Goal: Navigation & Orientation: Find specific page/section

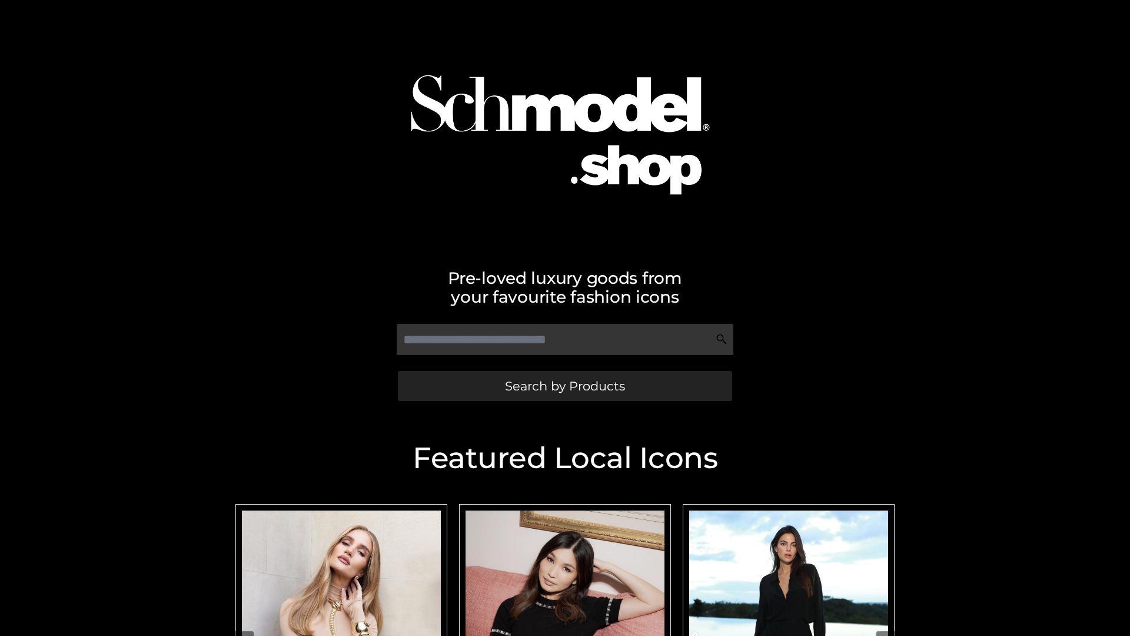
click at [565, 386] on span "Search by Products" at bounding box center [565, 386] width 120 height 12
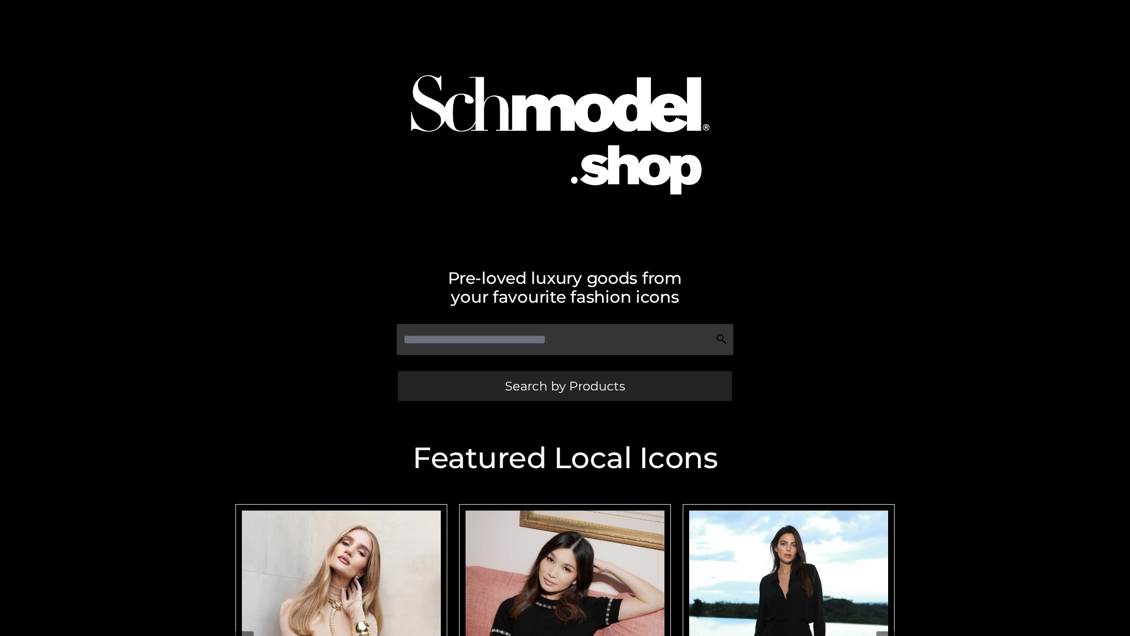
click at [565, 386] on span "Search by Products" at bounding box center [565, 386] width 120 height 12
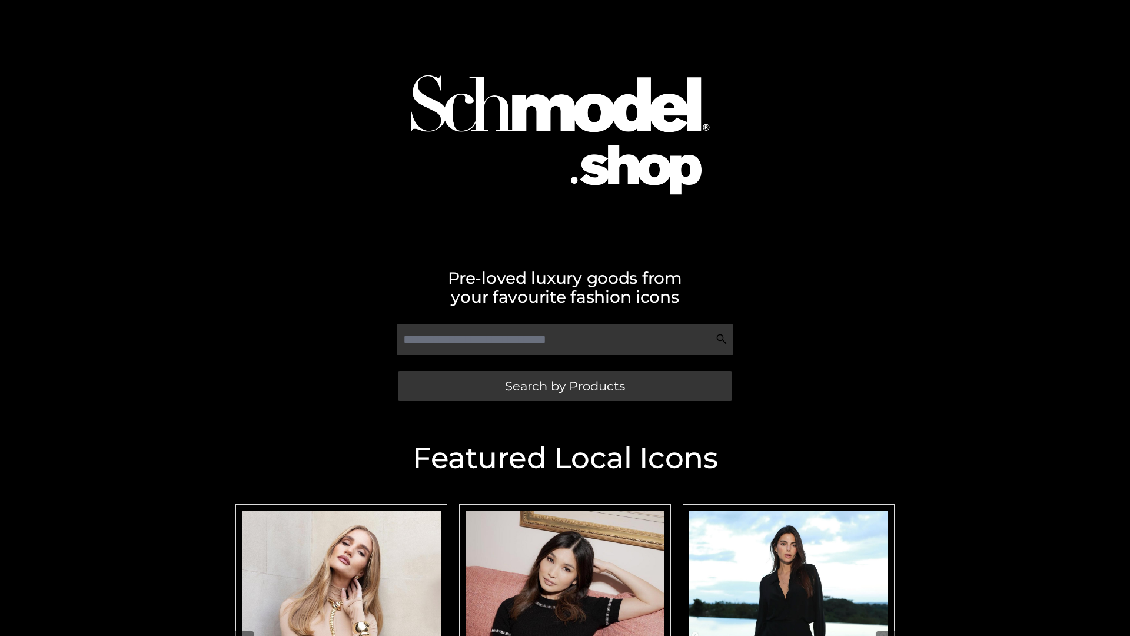
click at [565, 386] on span "Search by Products" at bounding box center [565, 386] width 120 height 12
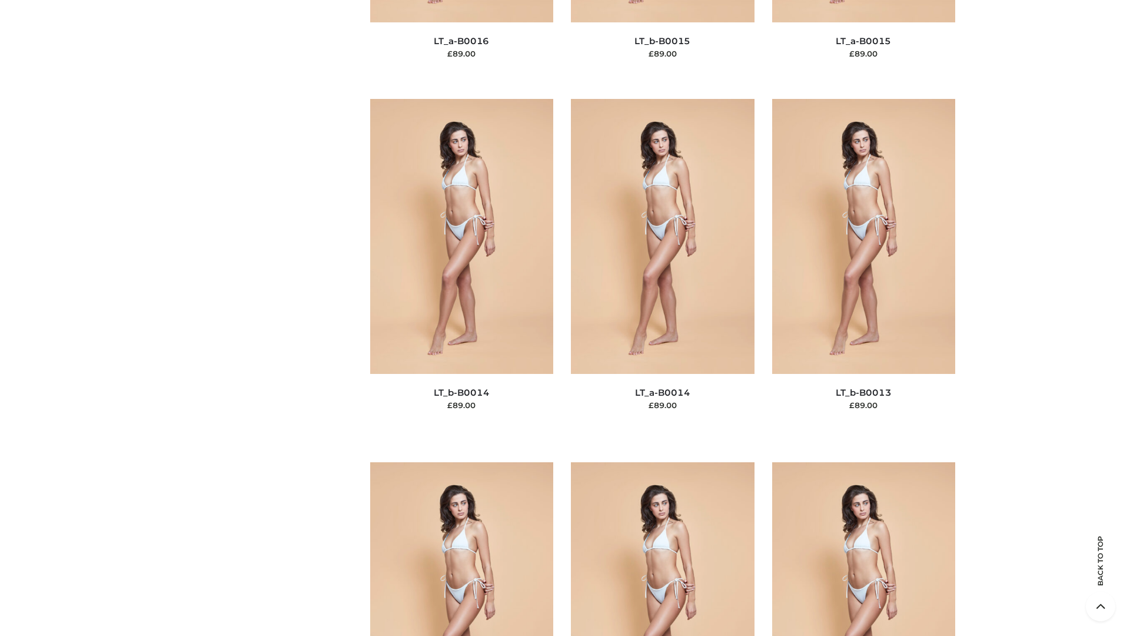
scroll to position [4187, 0]
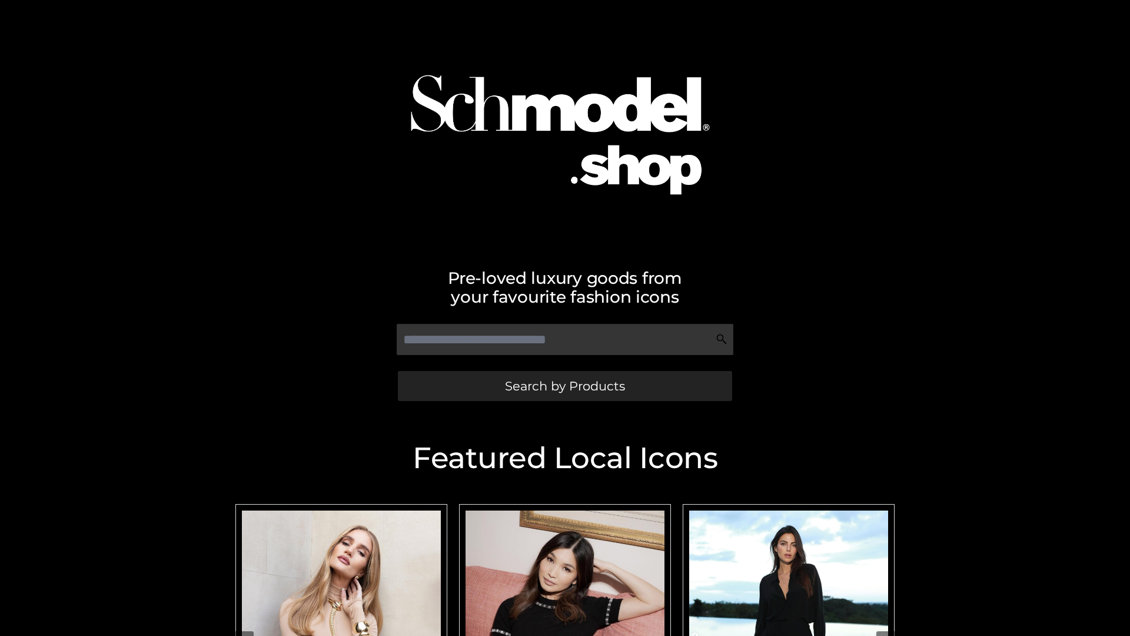
click at [565, 386] on span "Search by Products" at bounding box center [565, 386] width 120 height 12
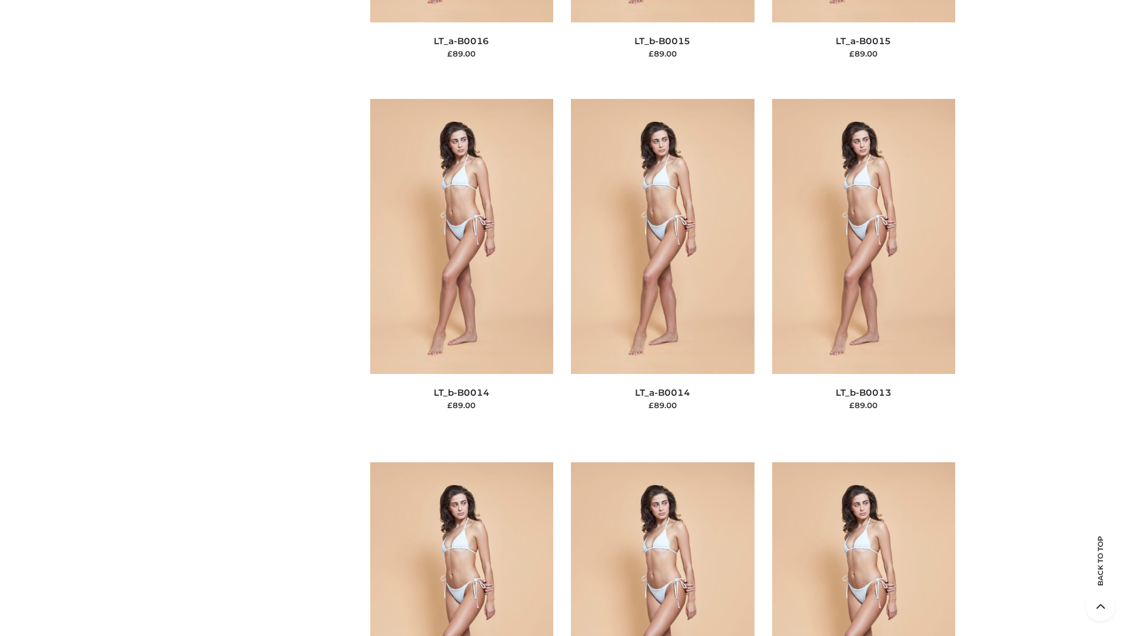
scroll to position [4187, 0]
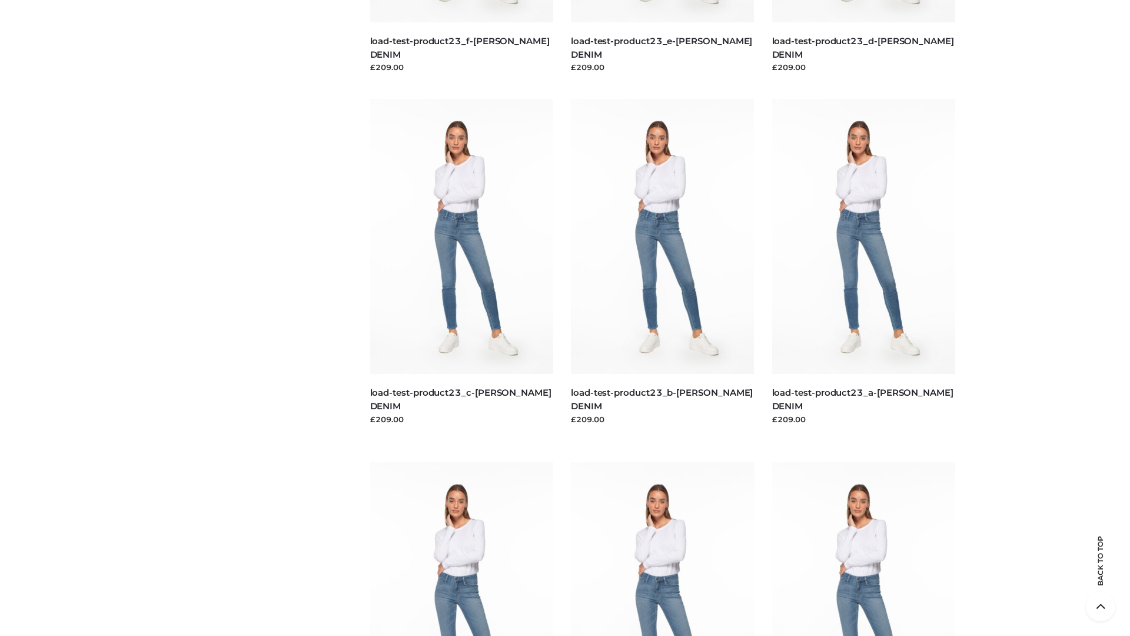
scroll to position [1033, 0]
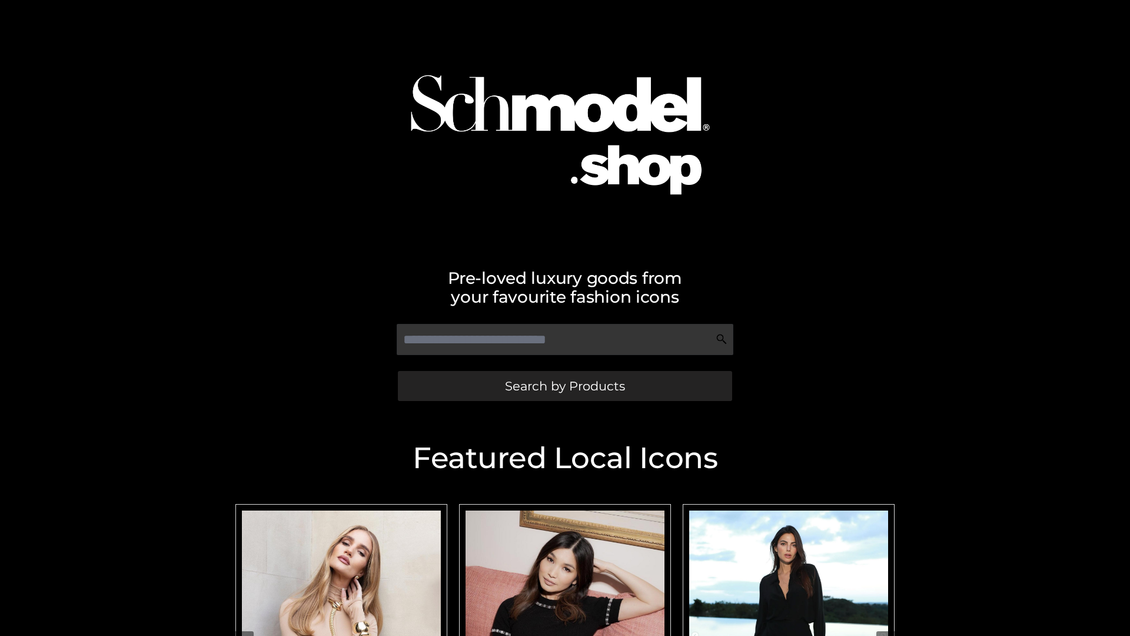
click at [565, 386] on span "Search by Products" at bounding box center [565, 386] width 120 height 12
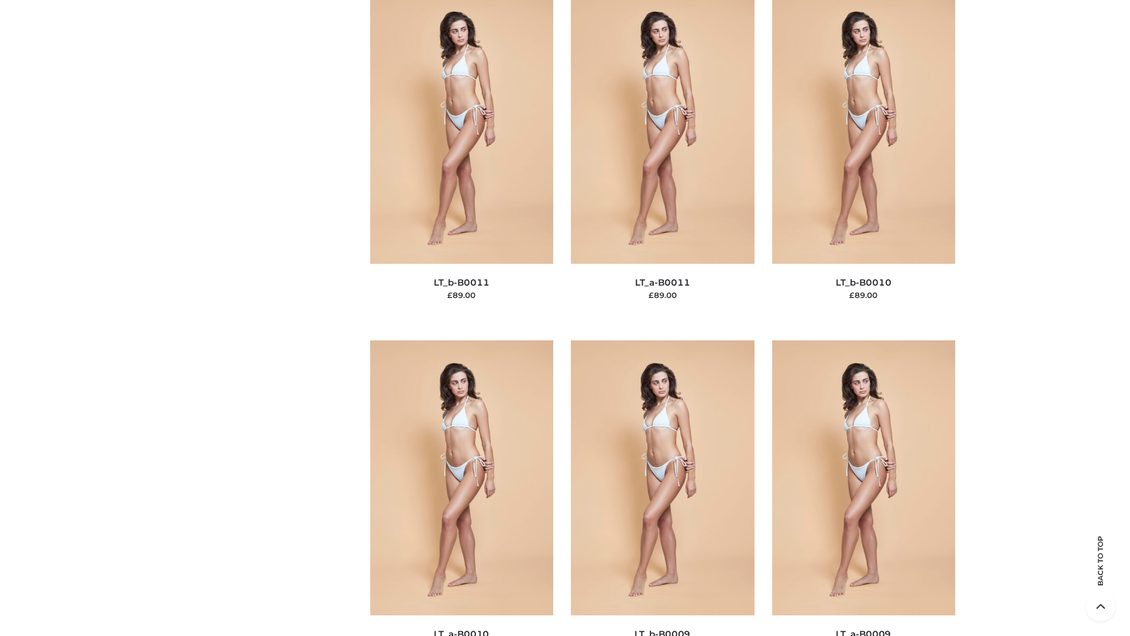
scroll to position [5287, 0]
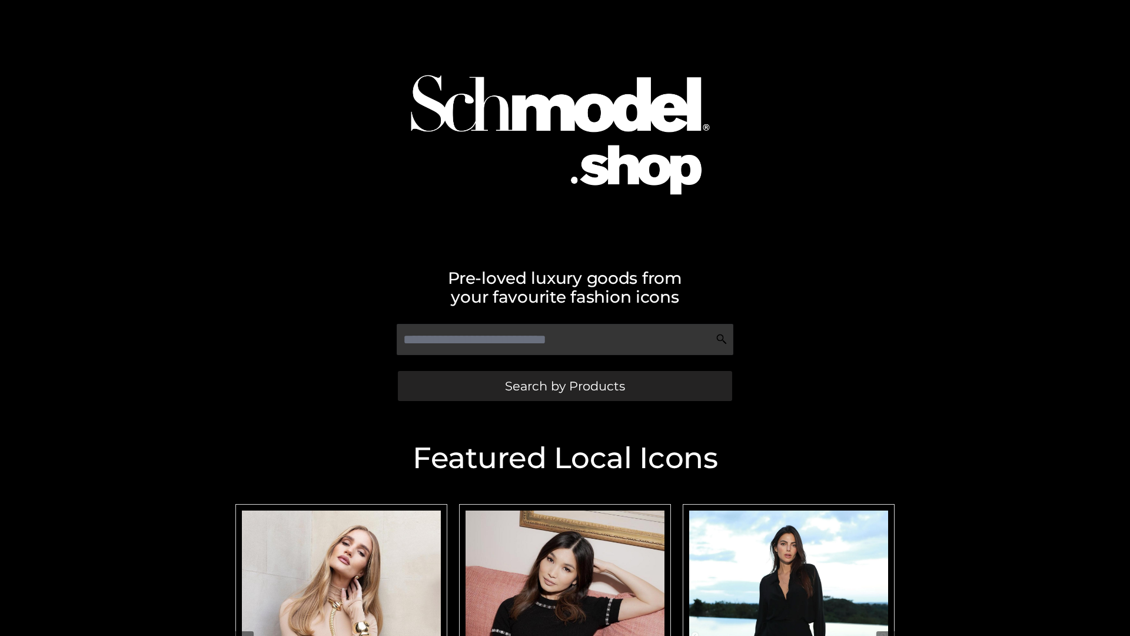
click at [565, 386] on span "Search by Products" at bounding box center [565, 386] width 120 height 12
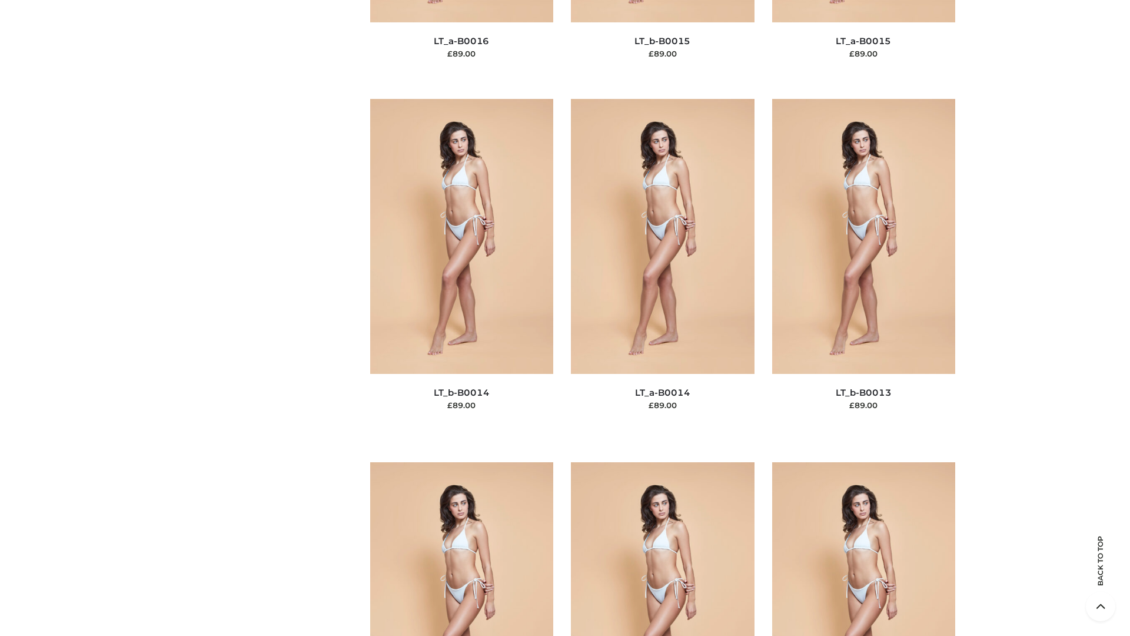
scroll to position [4187, 0]
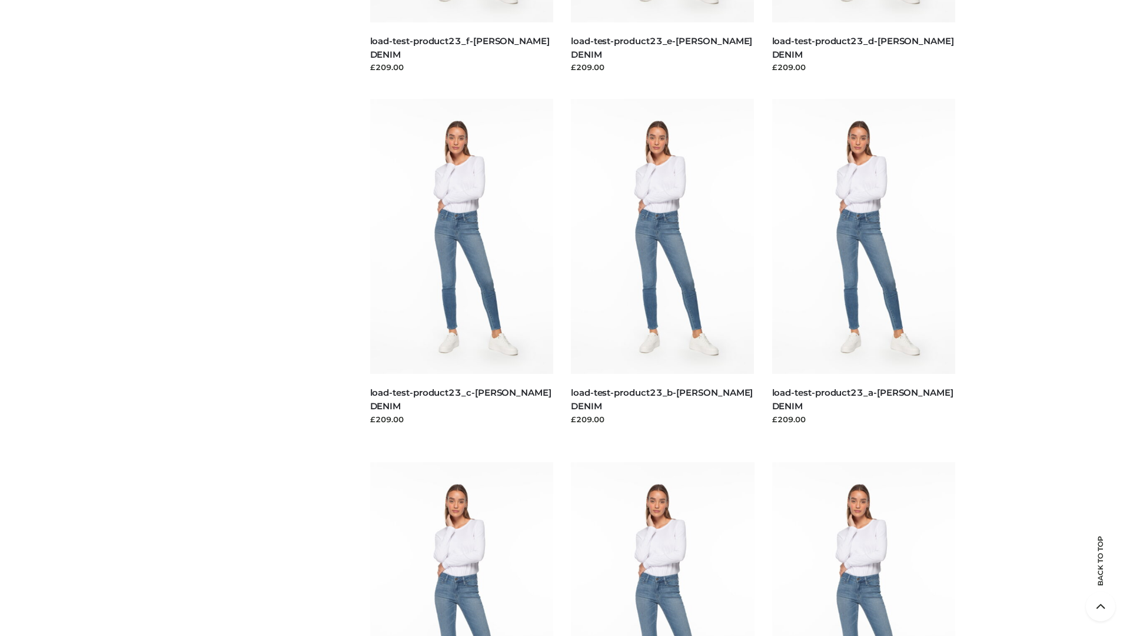
scroll to position [1033, 0]
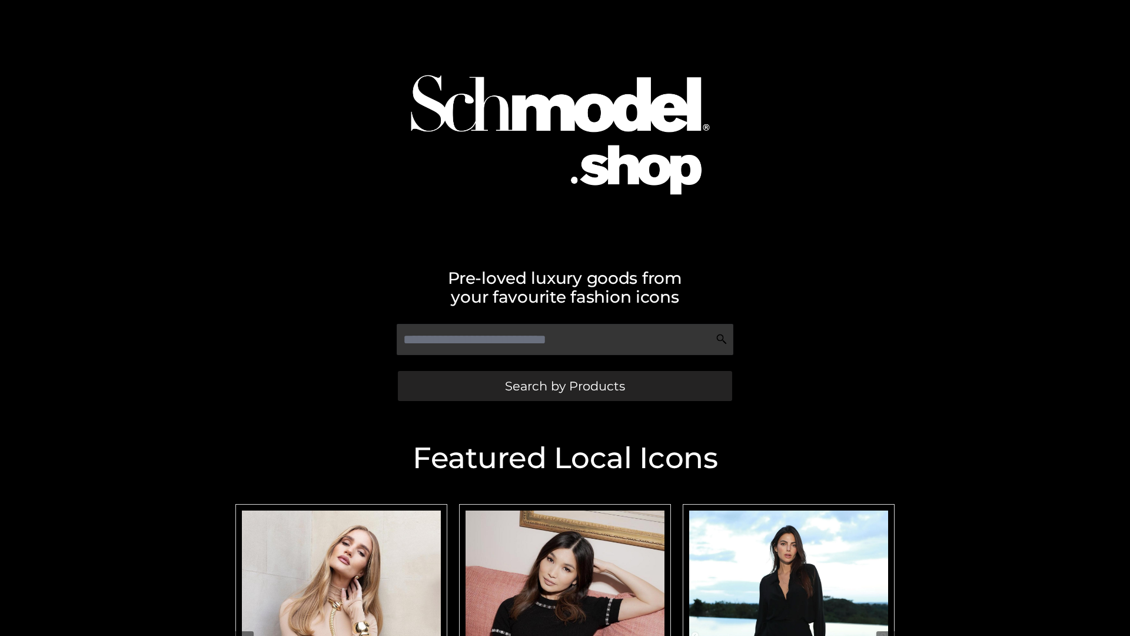
click at [565, 386] on span "Search by Products" at bounding box center [565, 386] width 120 height 12
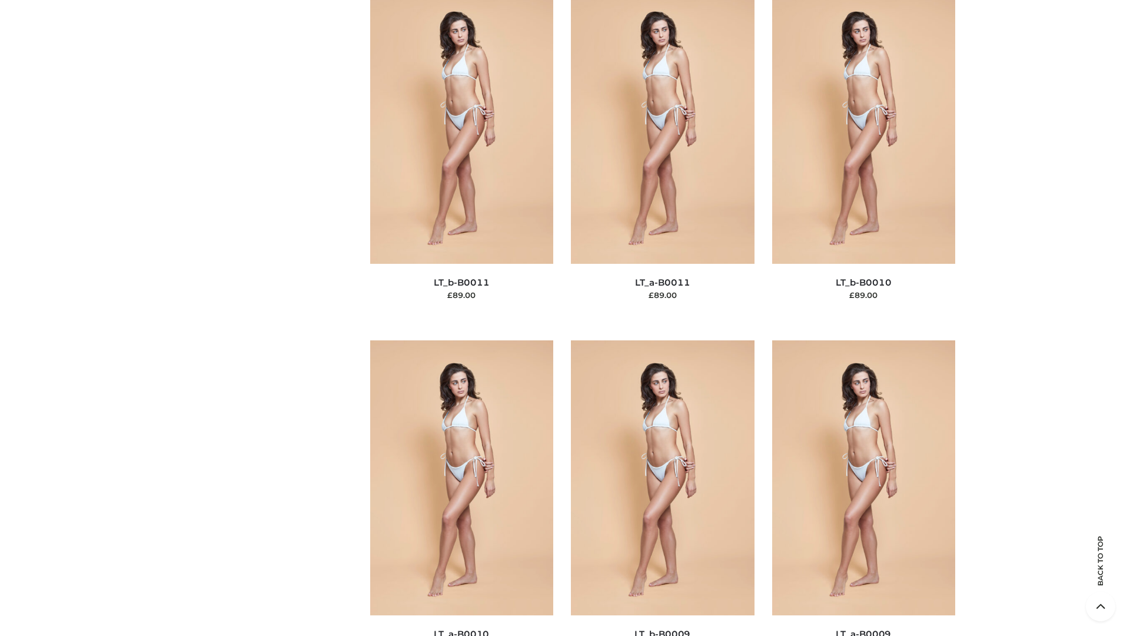
scroll to position [5287, 0]
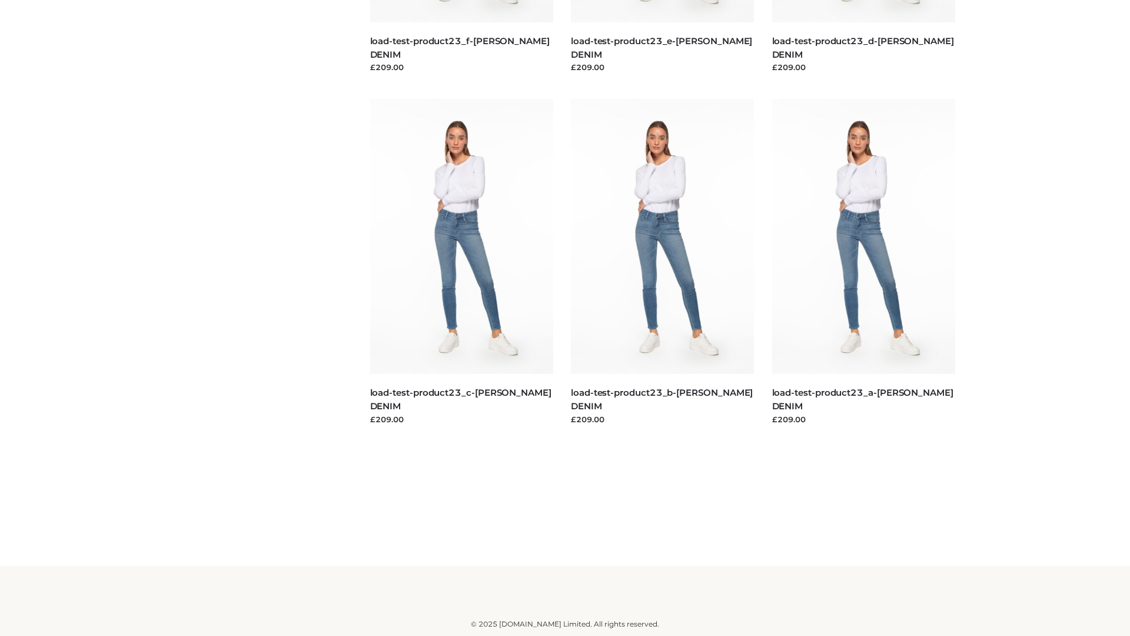
scroll to position [1033, 0]
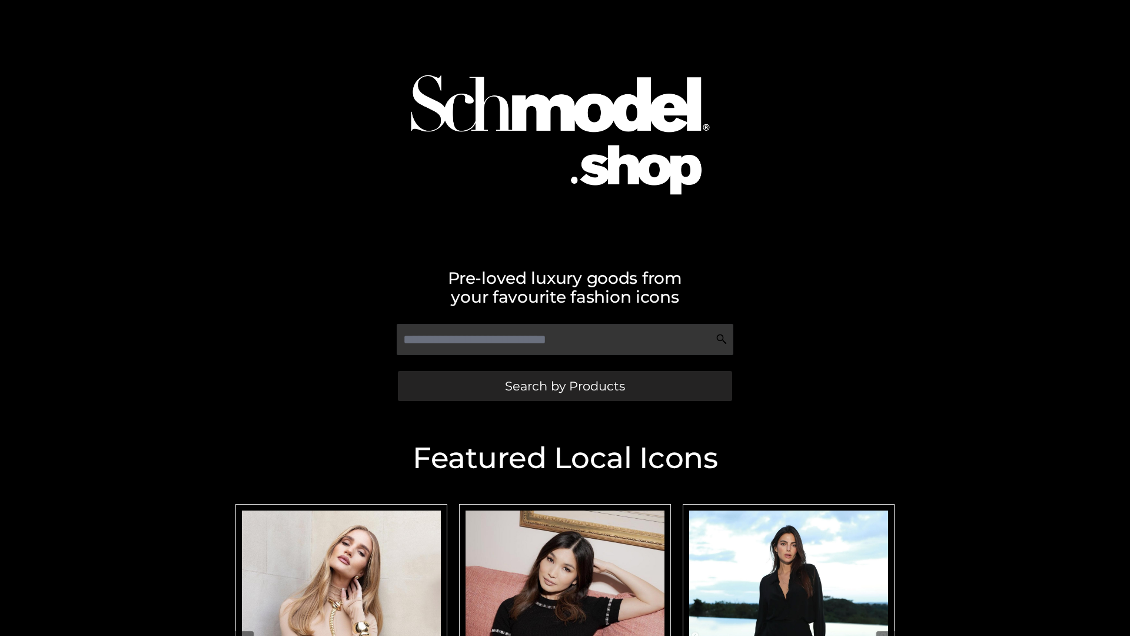
click at [565, 386] on span "Search by Products" at bounding box center [565, 386] width 120 height 12
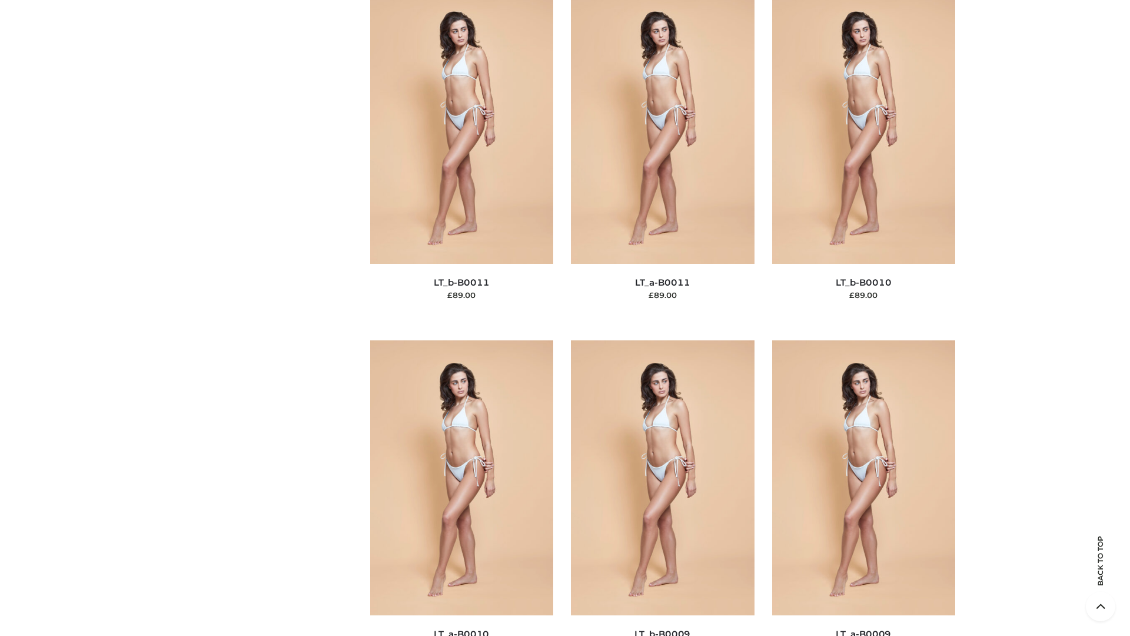
scroll to position [5287, 0]
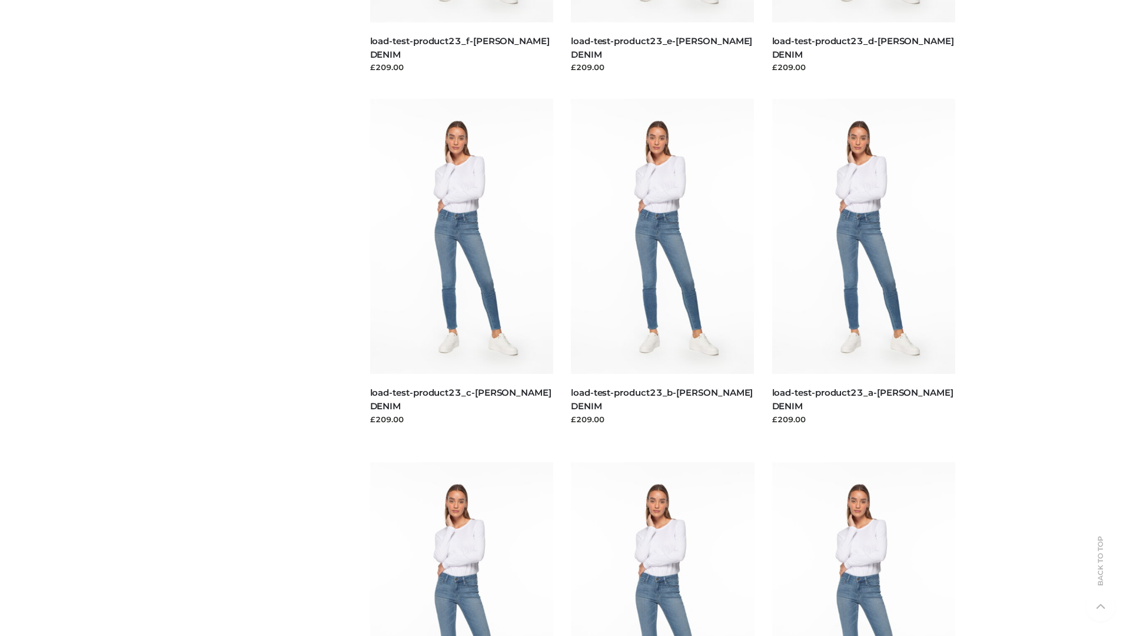
scroll to position [1033, 0]
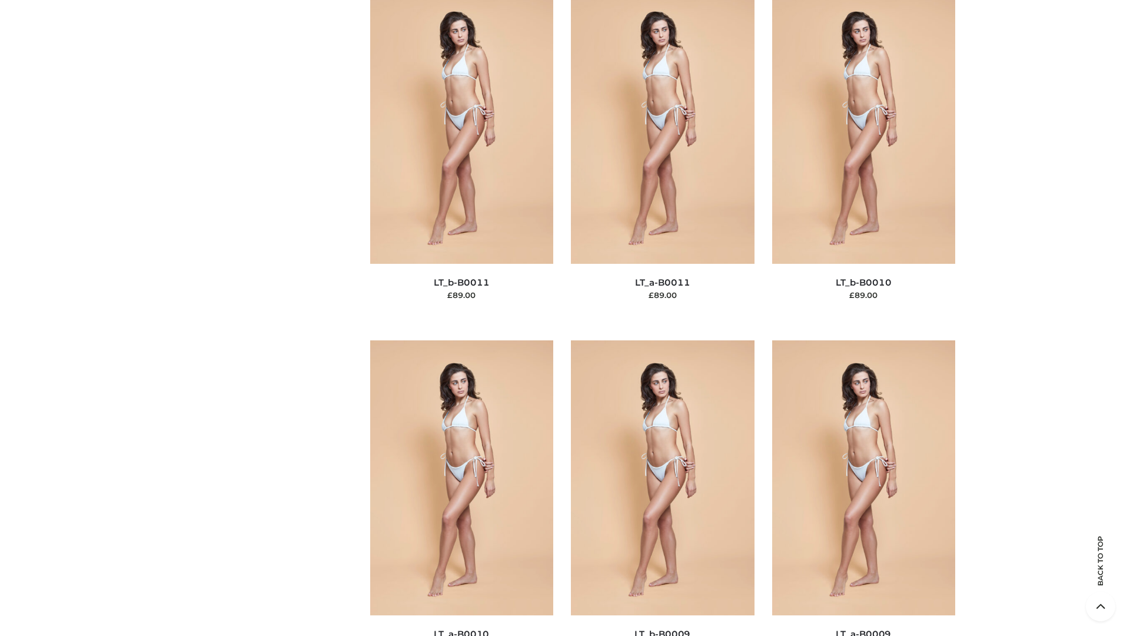
scroll to position [5287, 0]
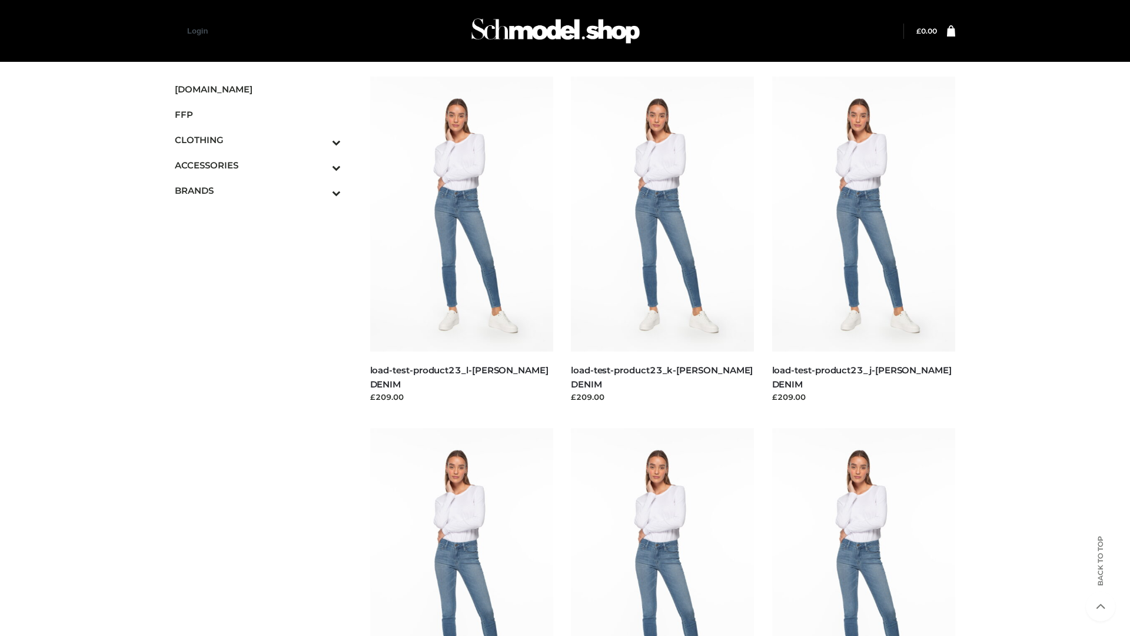
scroll to position [1033, 0]
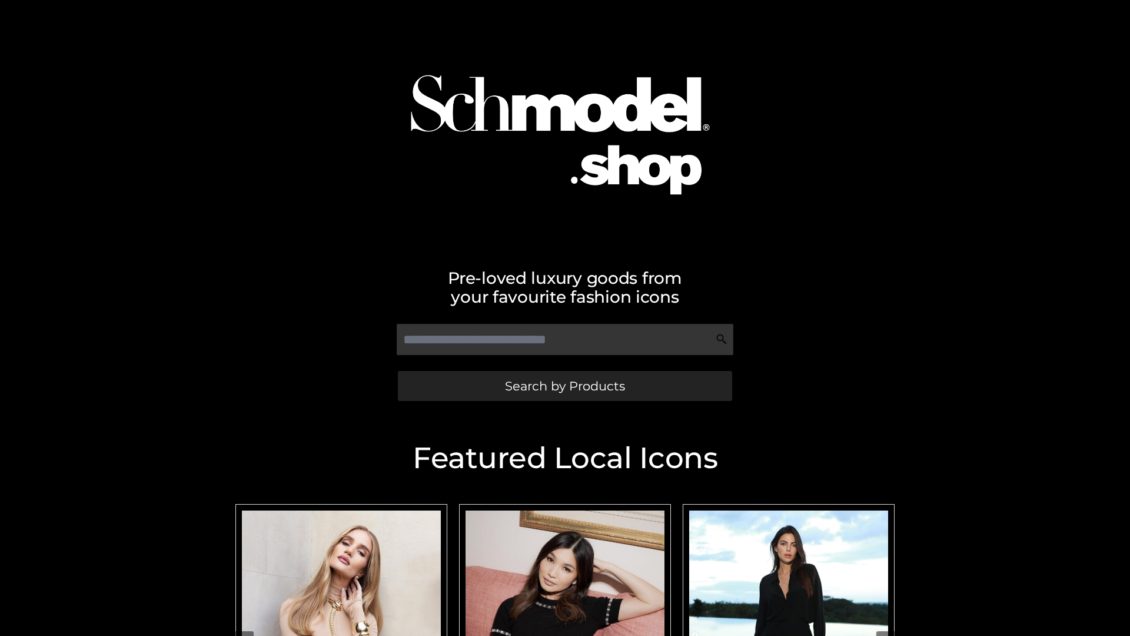
click at [565, 386] on span "Search by Products" at bounding box center [565, 386] width 120 height 12
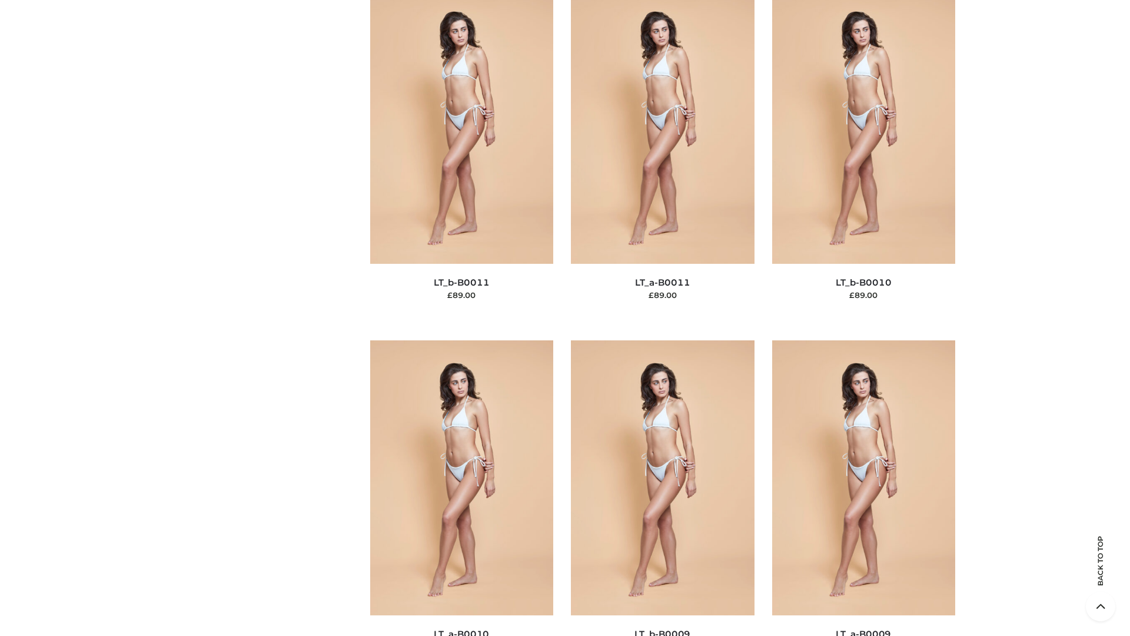
scroll to position [5287, 0]
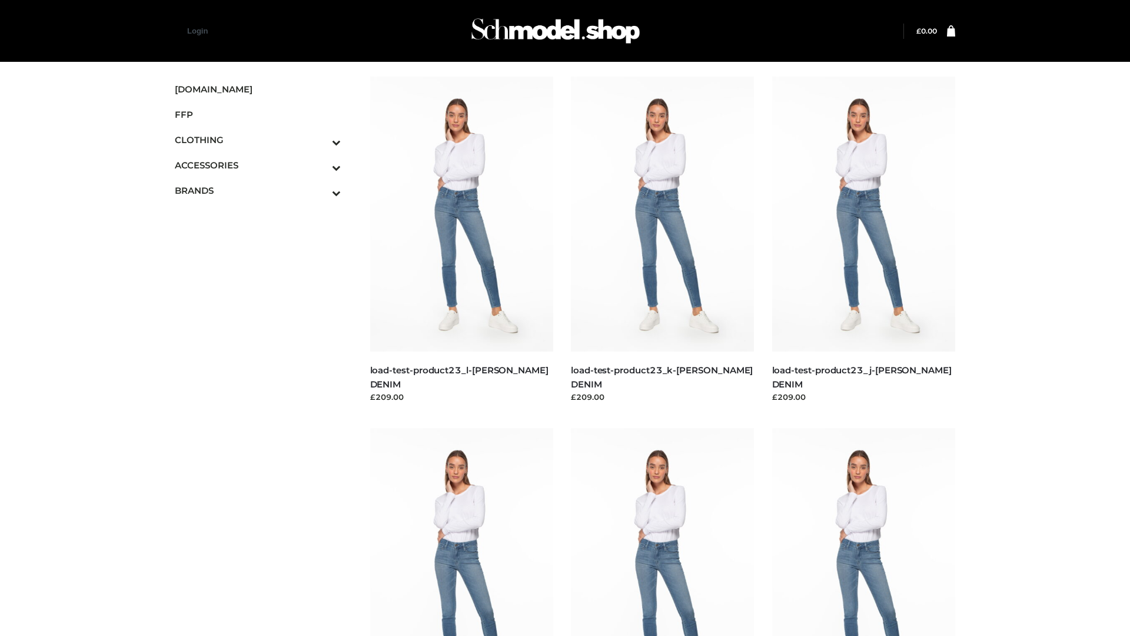
scroll to position [1033, 0]
